Goal: Information Seeking & Learning: Understand process/instructions

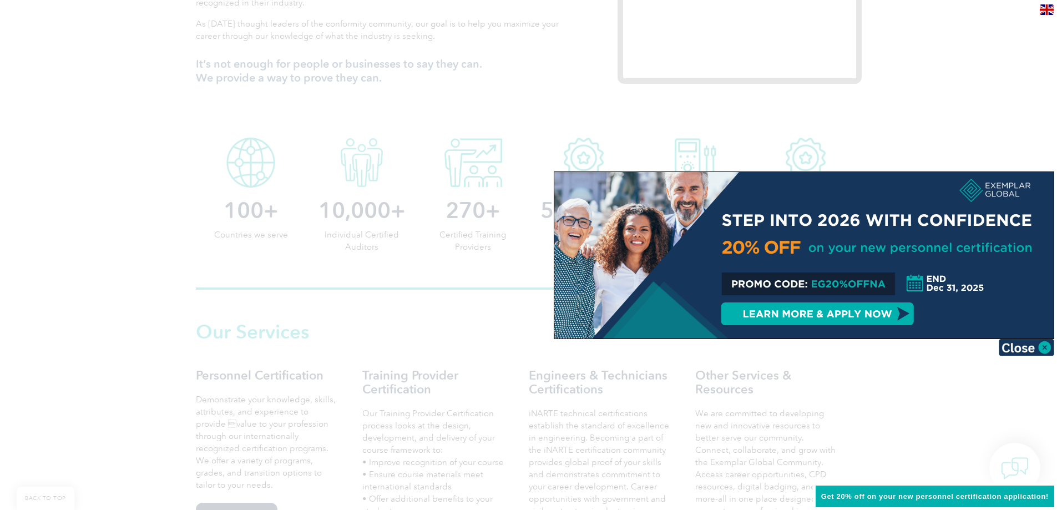
scroll to position [610, 0]
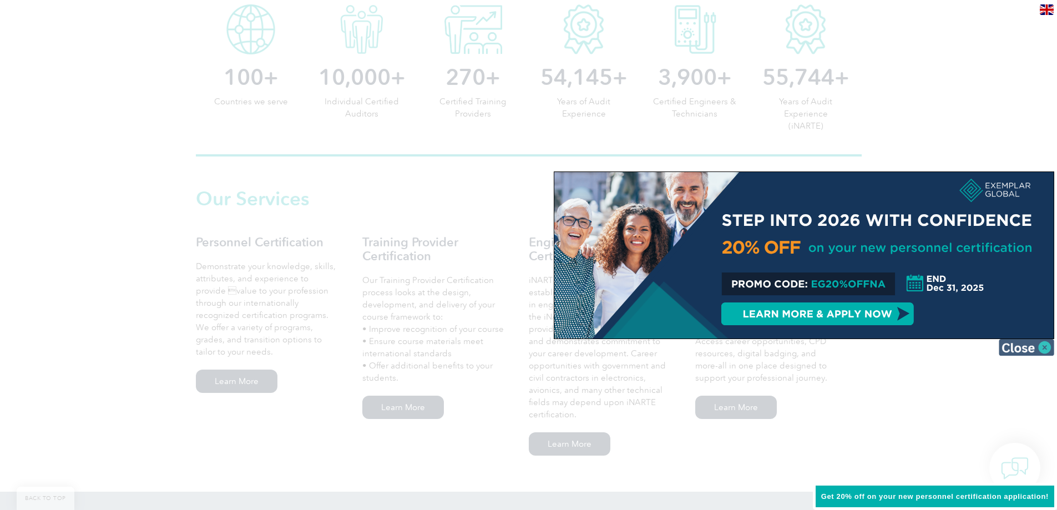
click at [1049, 339] on img at bounding box center [1025, 347] width 55 height 17
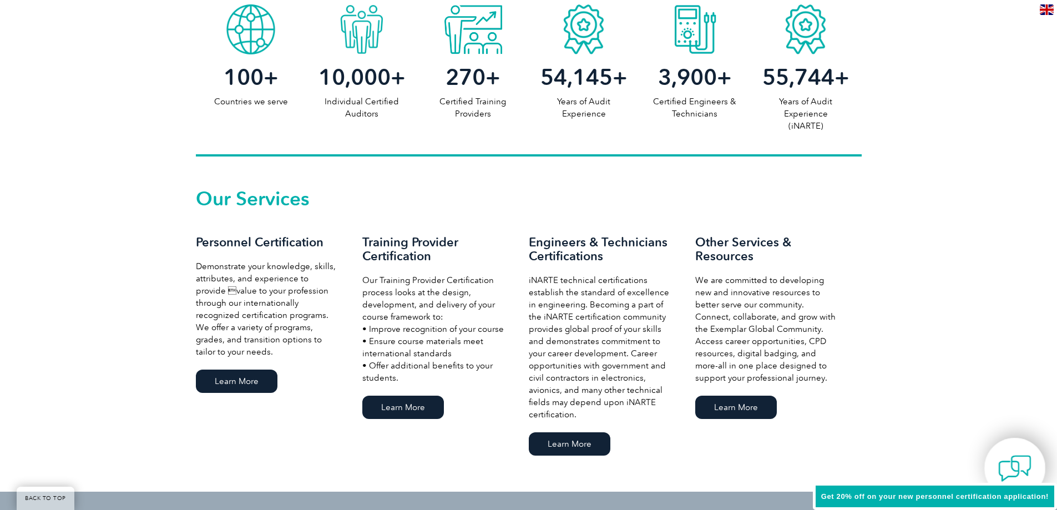
click at [1020, 473] on img at bounding box center [1014, 468] width 33 height 33
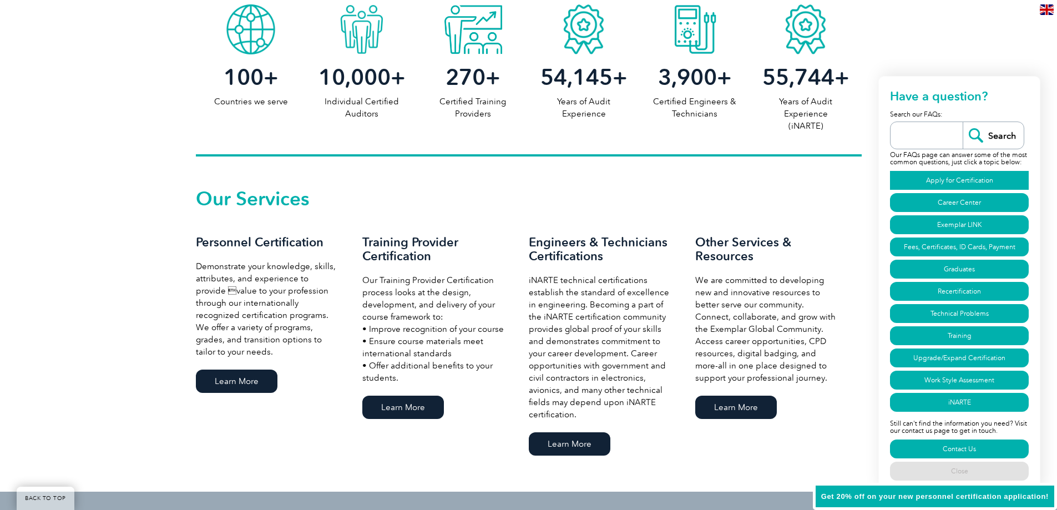
click at [947, 176] on link "Apply for Certification" at bounding box center [959, 180] width 139 height 19
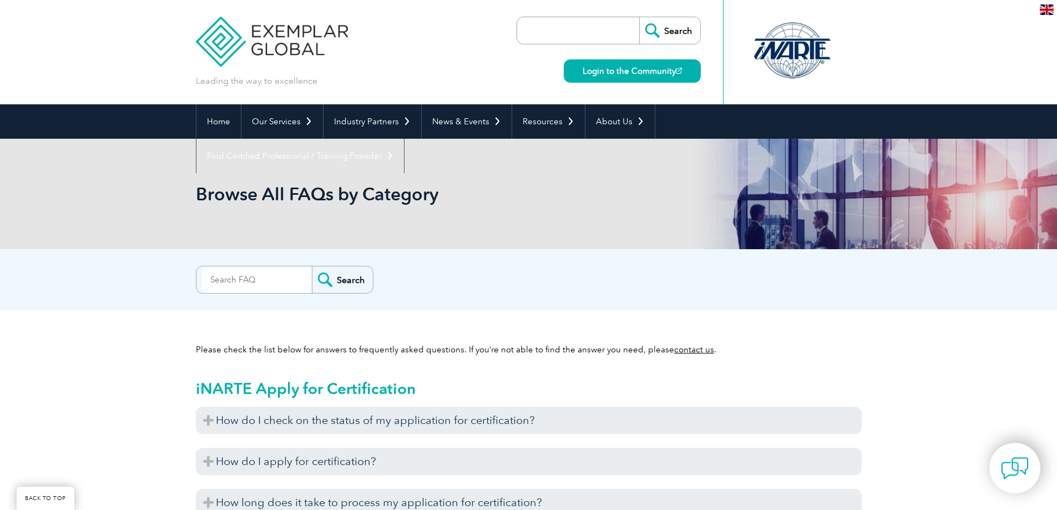
scroll to position [637, 0]
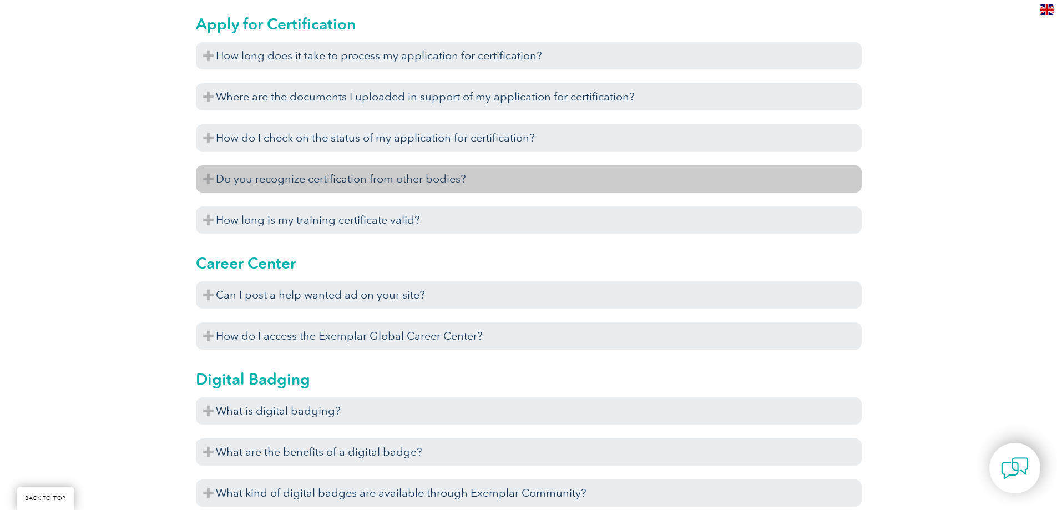
click at [392, 179] on h3 "Do you recognize certification from other bodies?" at bounding box center [529, 178] width 666 height 27
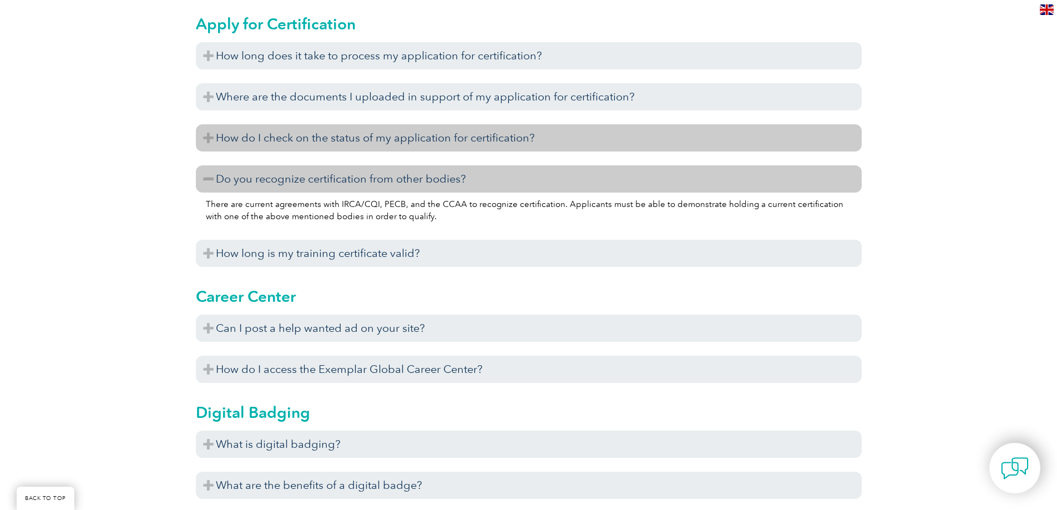
click at [339, 135] on h3 "How do I check on the status of my application for certification?" at bounding box center [529, 137] width 666 height 27
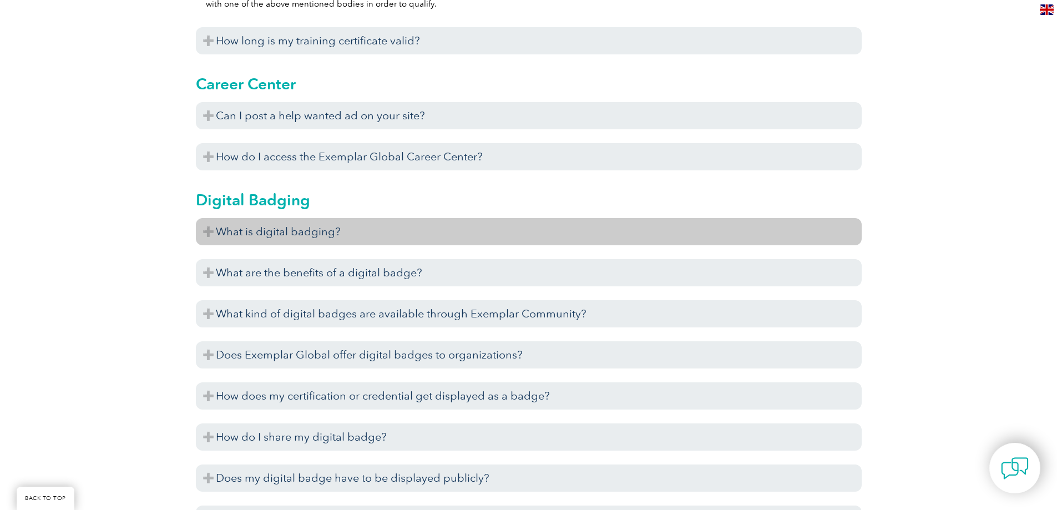
scroll to position [915, 0]
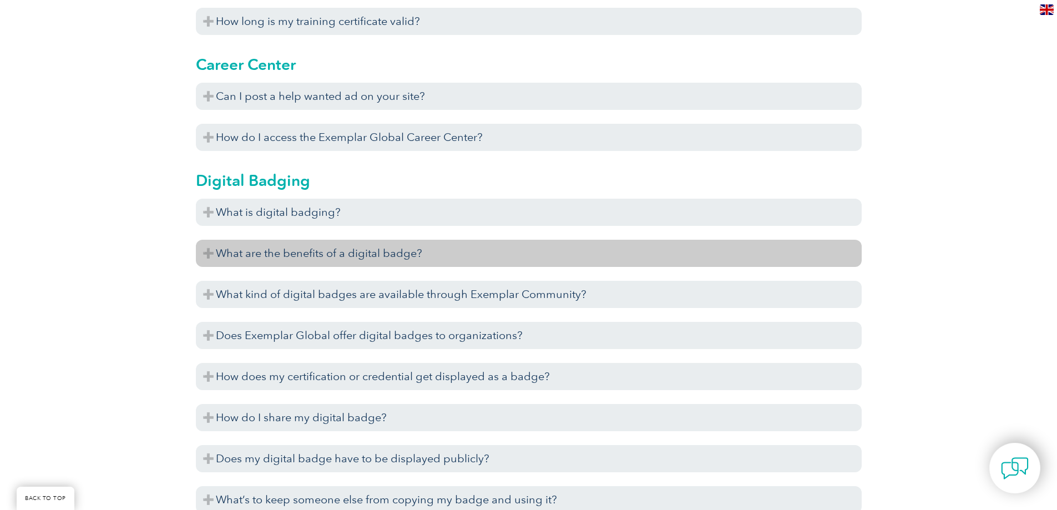
click at [433, 250] on h3 "What are the benefits of a digital badge?" at bounding box center [529, 253] width 666 height 27
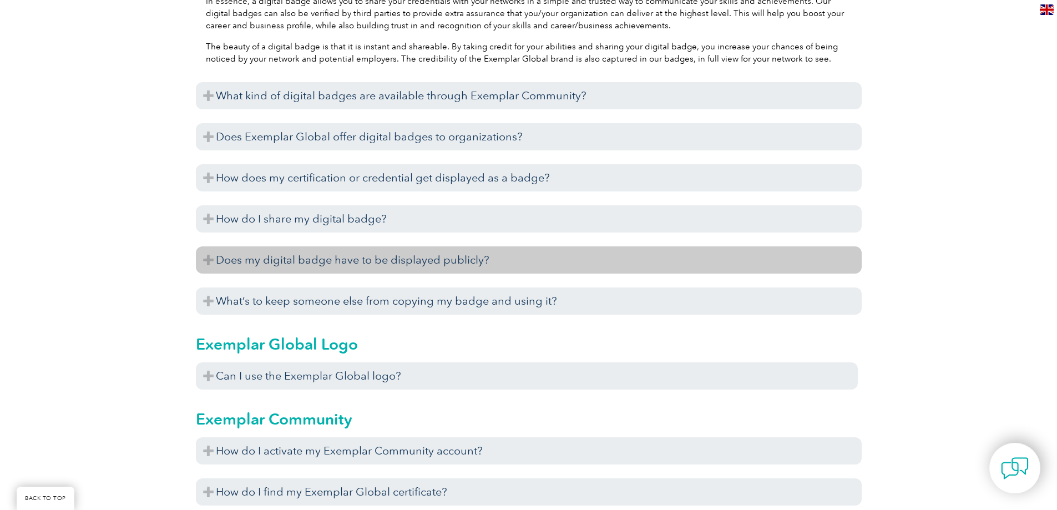
scroll to position [1247, 0]
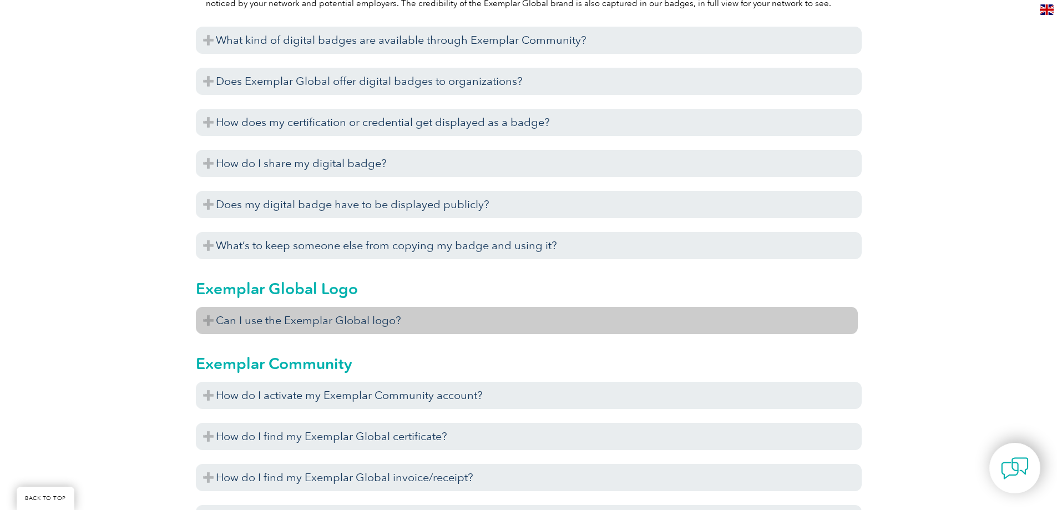
click at [372, 331] on h3 "Can I use the Exemplar Global logo?" at bounding box center [527, 320] width 662 height 27
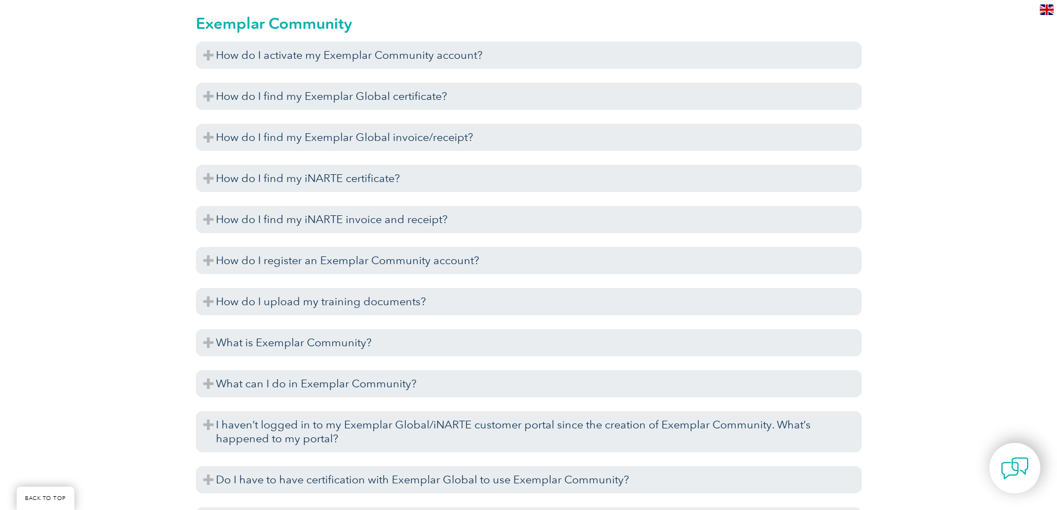
scroll to position [1691, 0]
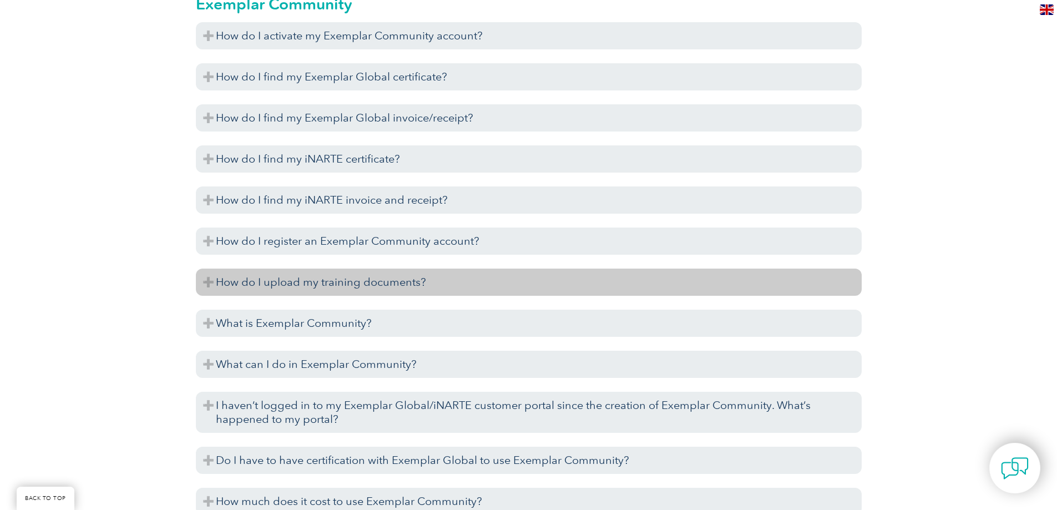
click at [362, 286] on h3 "How do I upload my training documents?" at bounding box center [529, 281] width 666 height 27
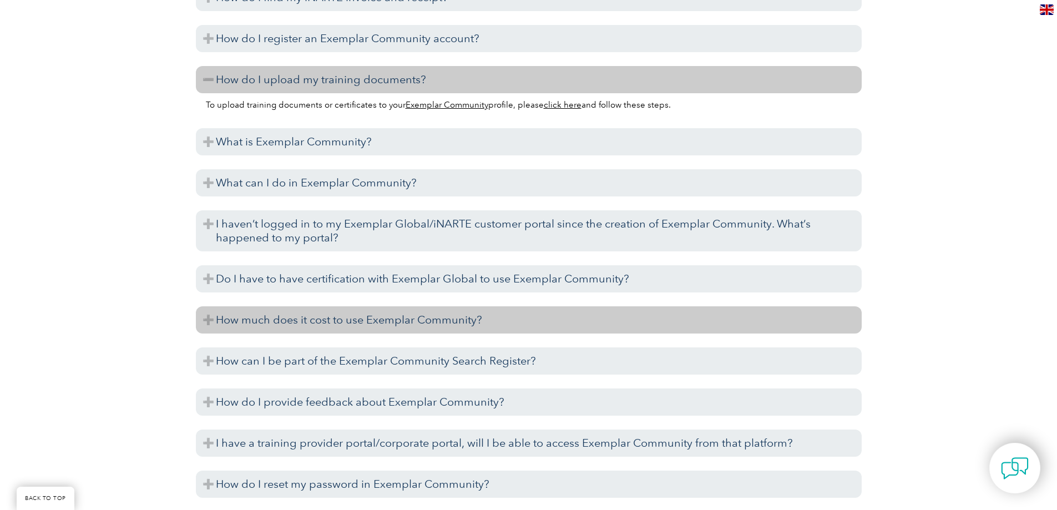
scroll to position [1913, 0]
